Goal: Transaction & Acquisition: Download file/media

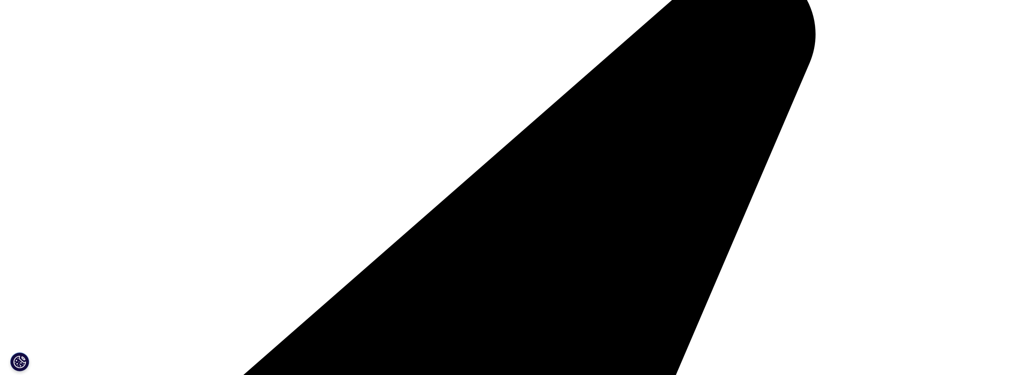
scroll to position [189, 0]
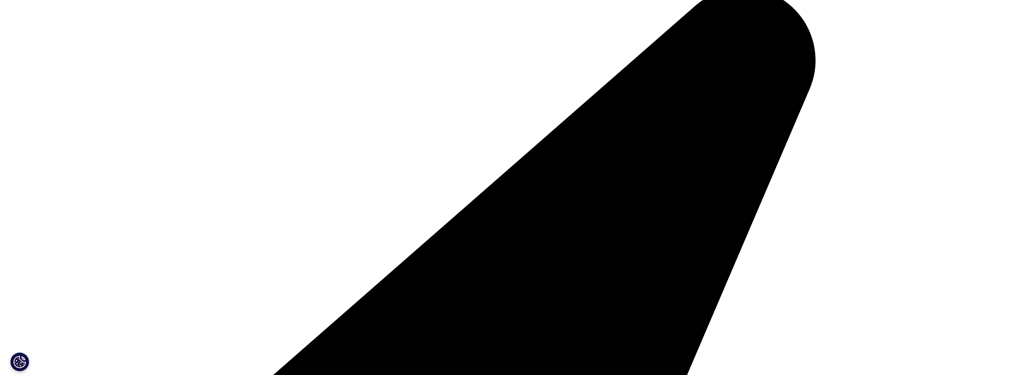
drag, startPoint x: 526, startPoint y: 149, endPoint x: 738, endPoint y: 169, distance: 212.5
type input "[PERSON_NAME]"
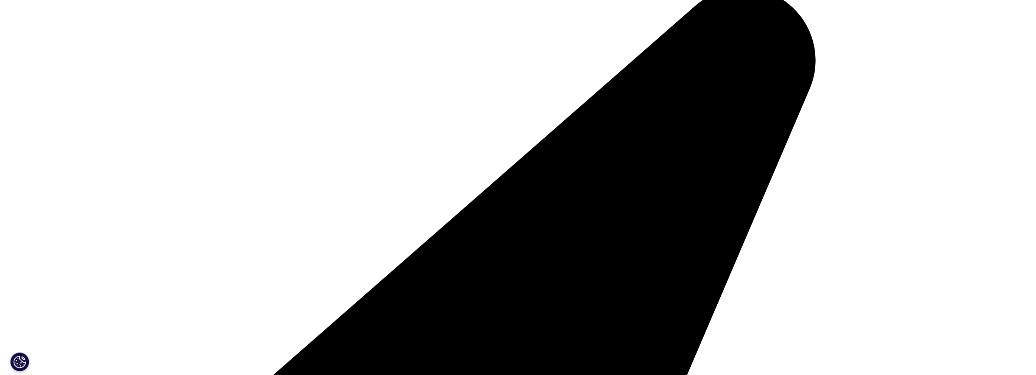
type input "Duan"
type input "[PERSON_NAME][EMAIL_ADDRESS][DOMAIN_NAME]"
select select "[GEOGRAPHIC_DATA]"
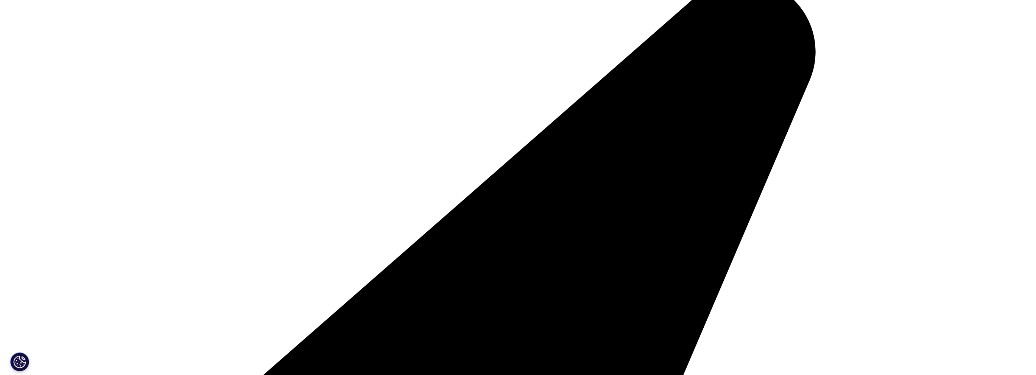
scroll to position [265, 0]
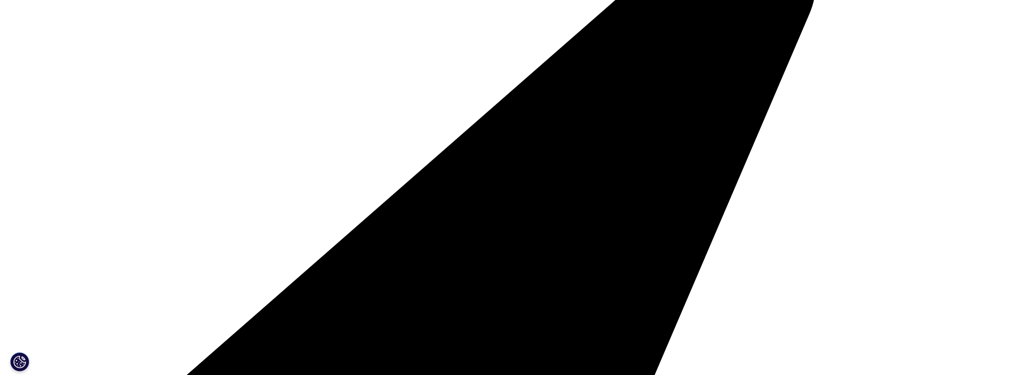
type input "Associate Director"
type input "AbbVie"
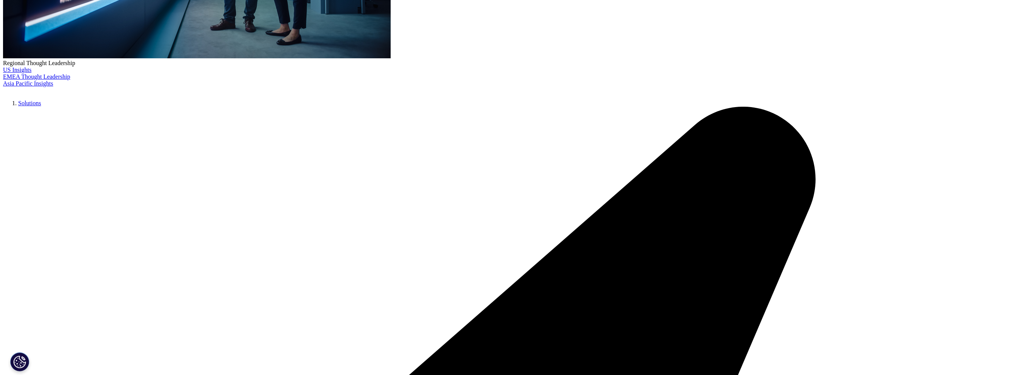
scroll to position [195, 0]
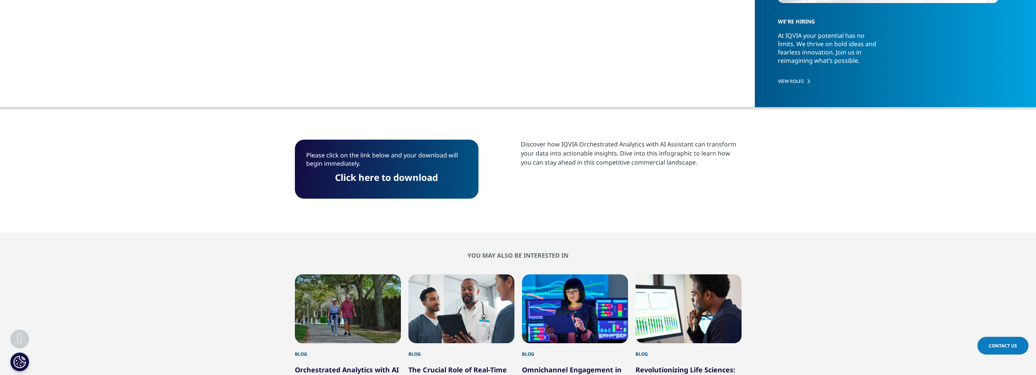
click at [380, 180] on link "Click here to download" at bounding box center [386, 177] width 103 height 12
click at [209, 175] on section "Please click on the link below and your download will begin immediately. Click …" at bounding box center [518, 169] width 1036 height 127
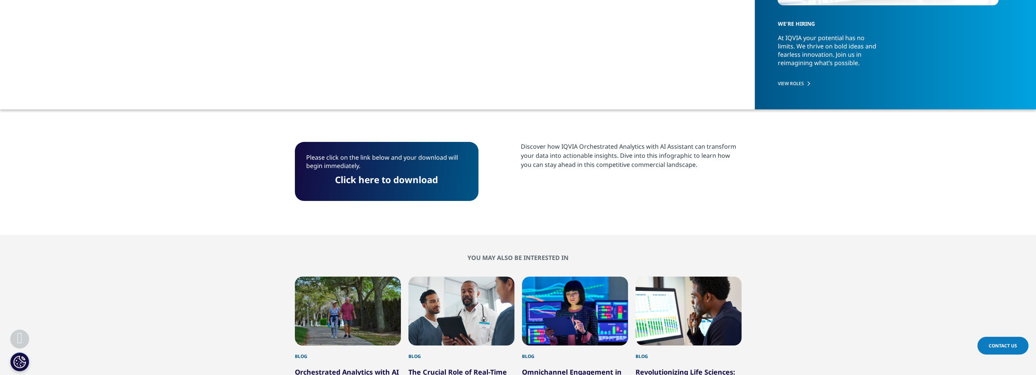
scroll to position [0, 0]
